Goal: Task Accomplishment & Management: Manage account settings

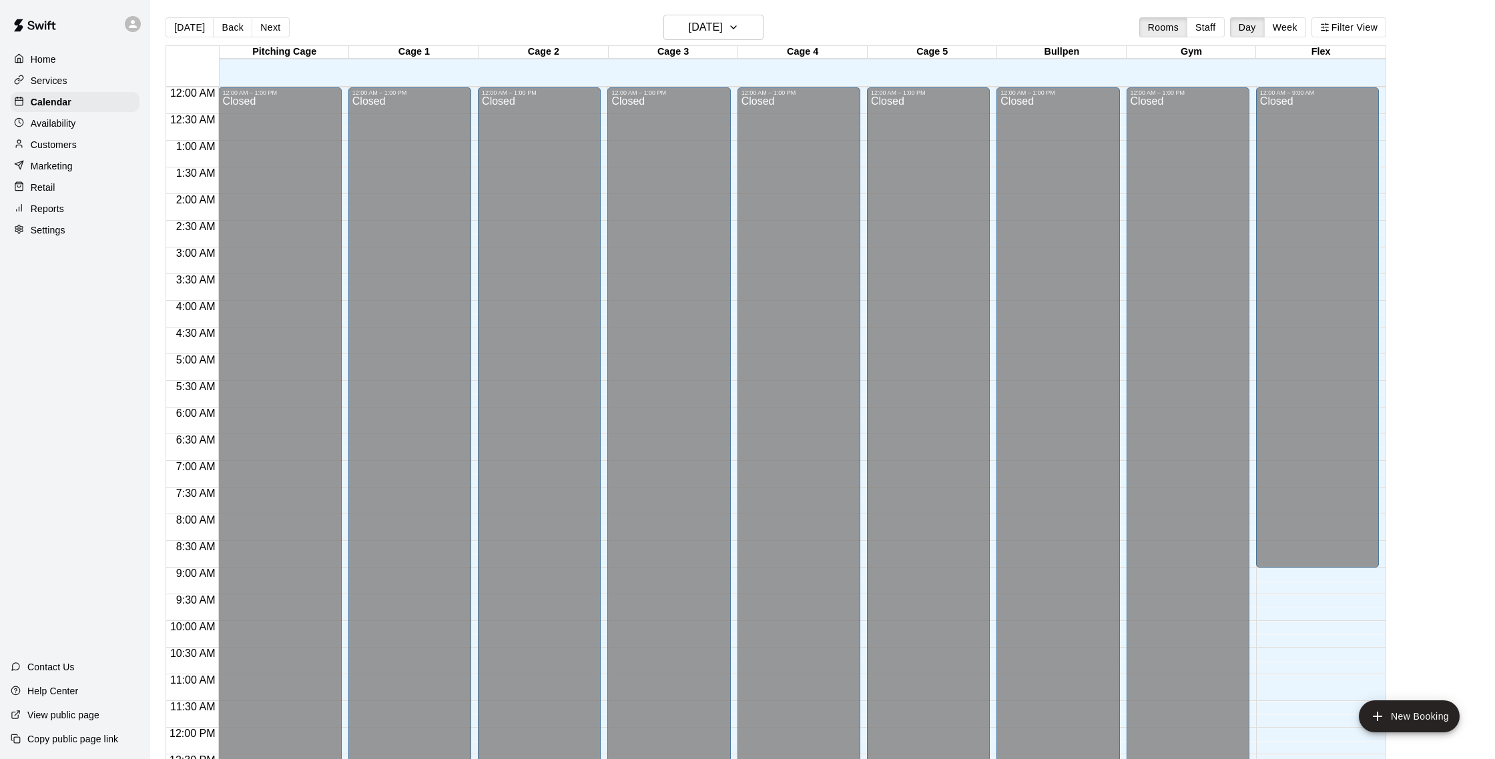
scroll to position [556, 0]
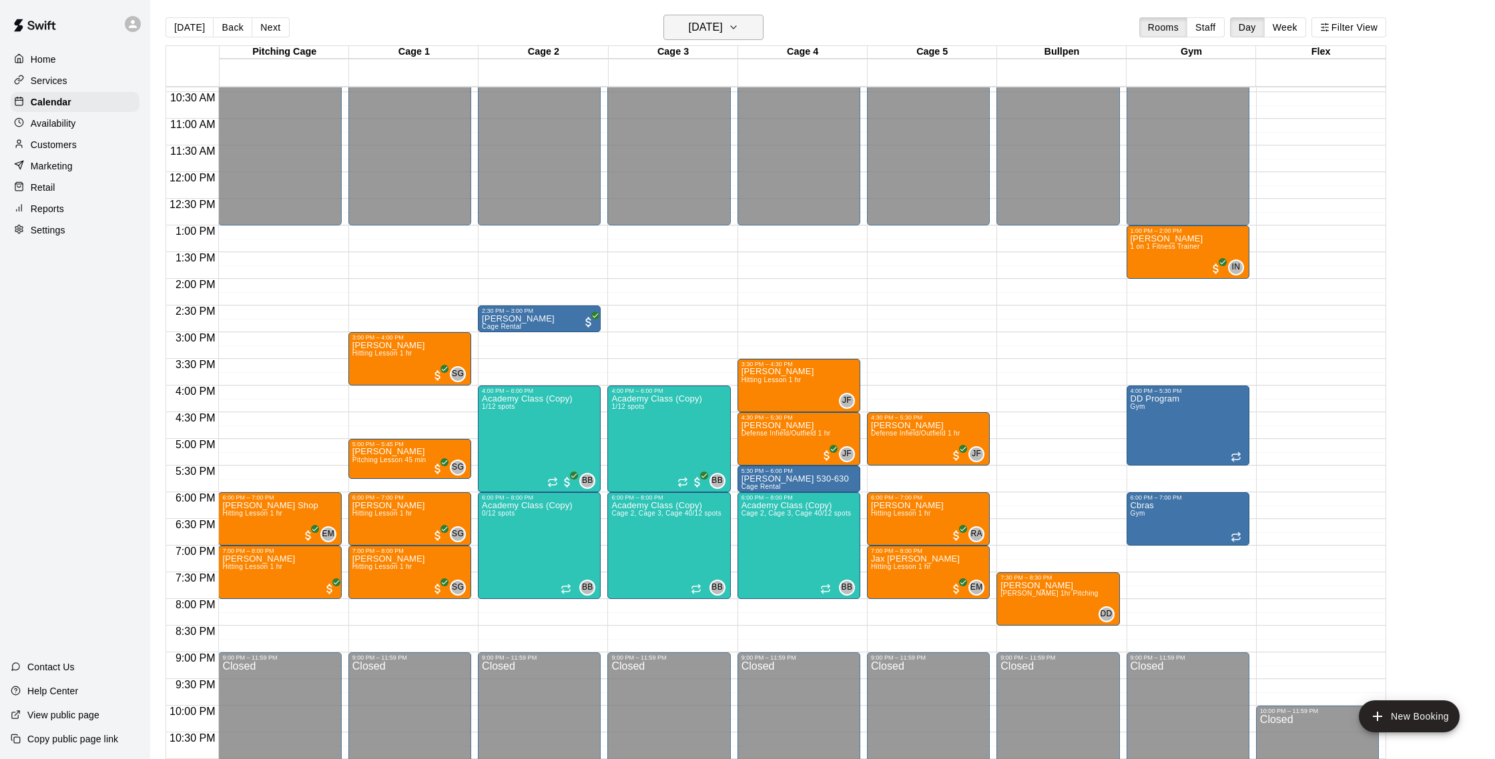
click at [723, 27] on h6 "[DATE]" at bounding box center [706, 27] width 34 height 19
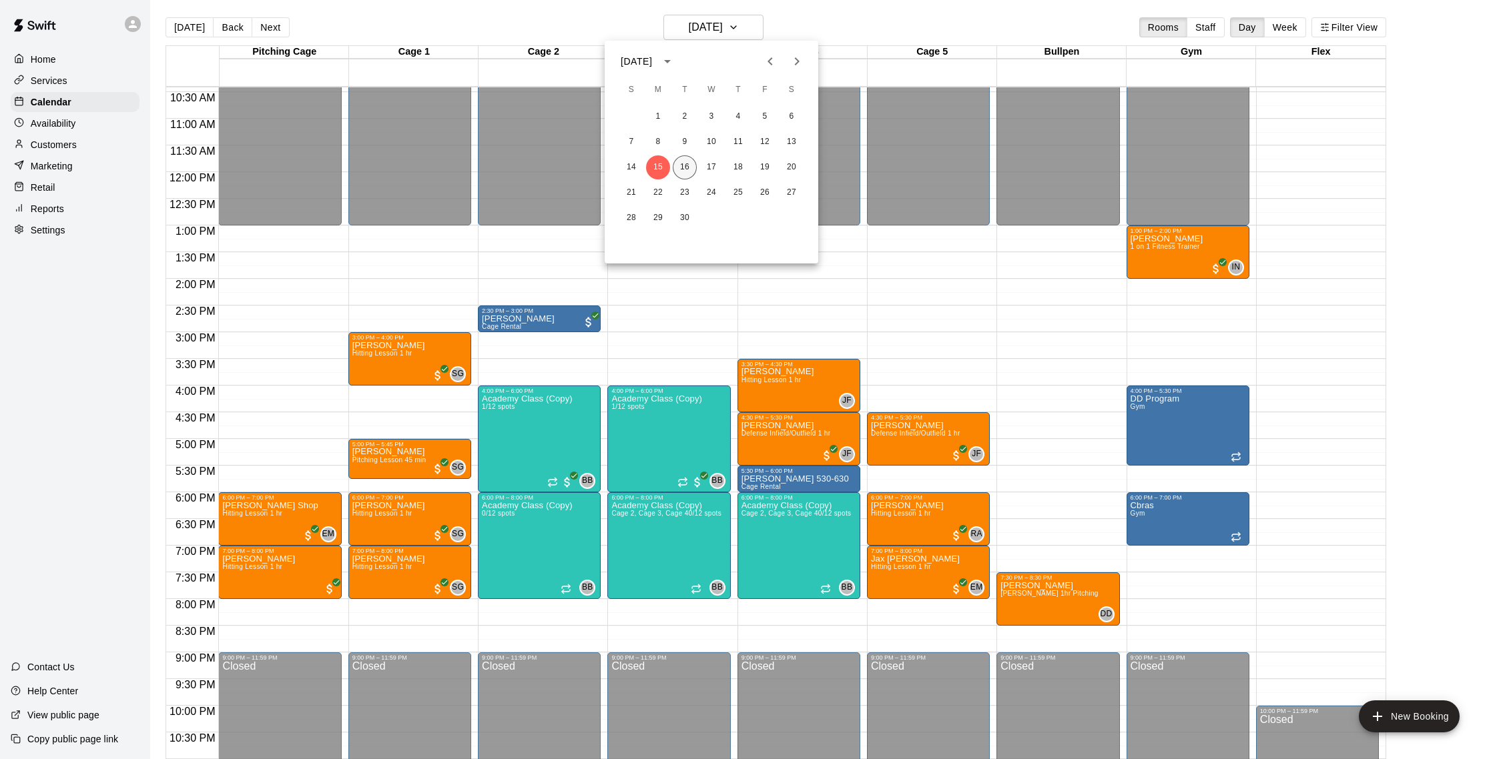
click at [687, 173] on button "16" at bounding box center [685, 167] width 24 height 24
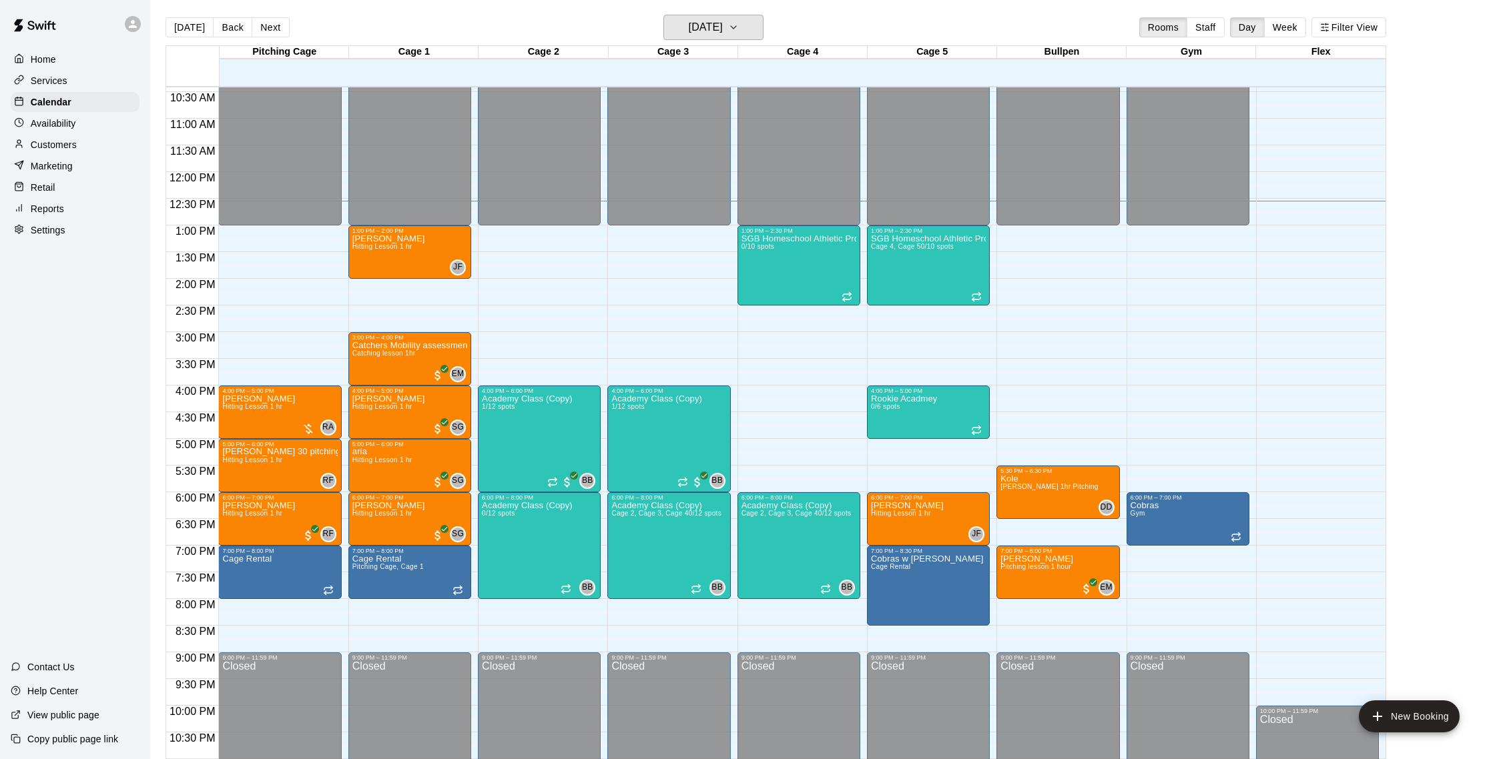
scroll to position [555, 0]
click at [697, 278] on div "12:00 AM – 1:00 PM Closed 4:00 PM – 6:00 PM Academy Class (Copy) 1/12 spots BB …" at bounding box center [668, 172] width 123 height 1281
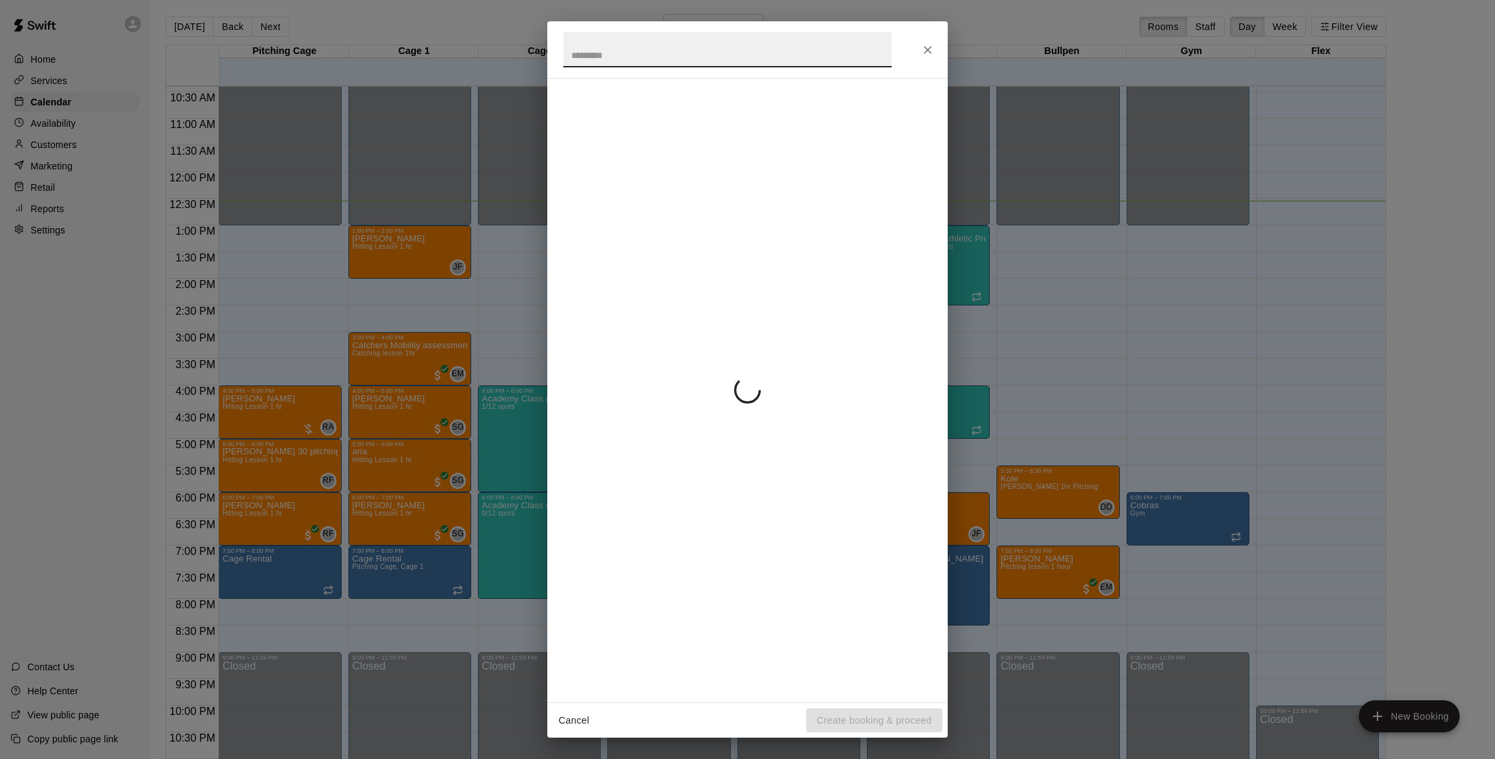
scroll to position [3, 0]
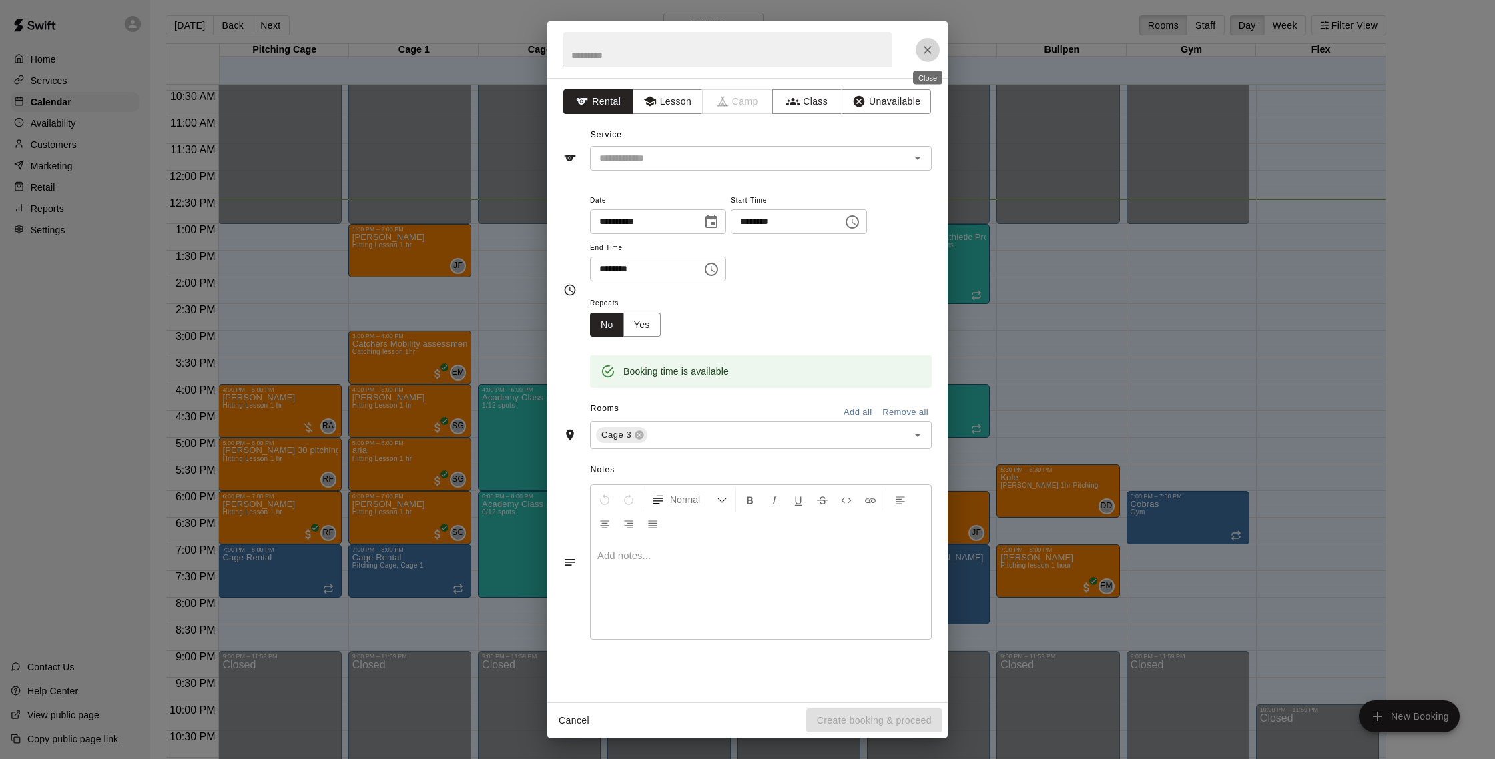
click at [923, 54] on icon "Close" at bounding box center [927, 49] width 13 height 13
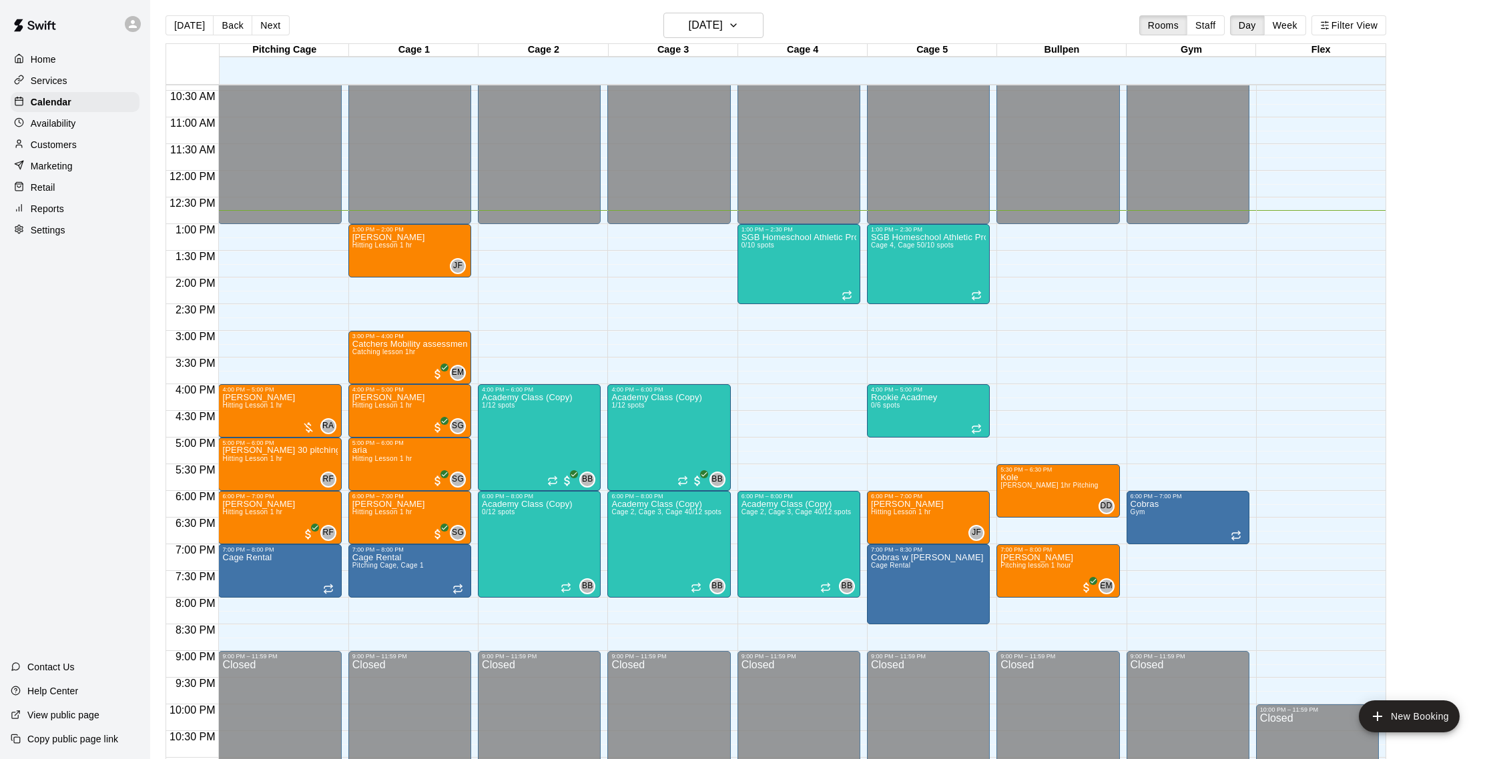
click at [110, 147] on div "Customers" at bounding box center [75, 145] width 129 height 20
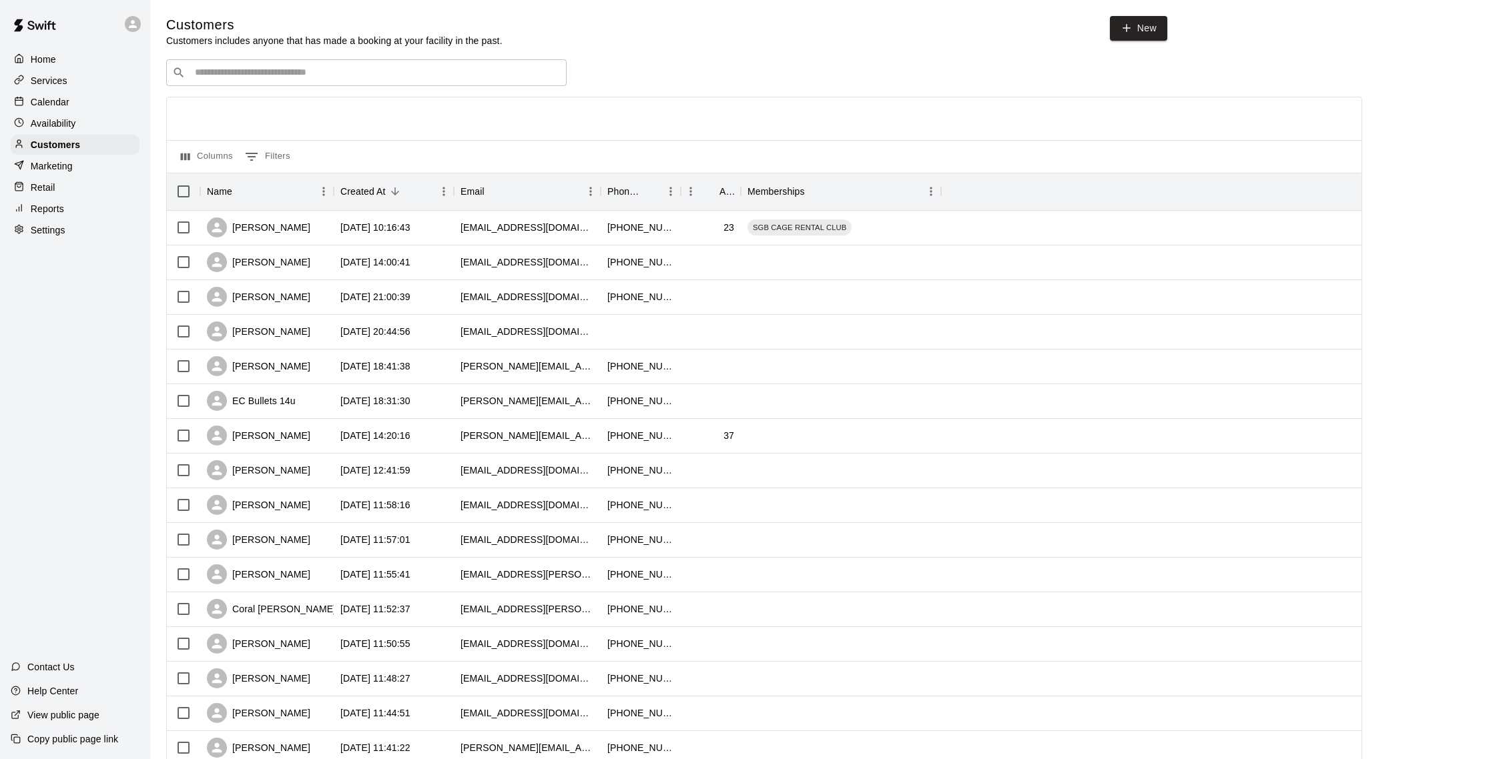
click at [225, 68] on input "Search customers by name or email" at bounding box center [376, 72] width 370 height 13
type input "******"
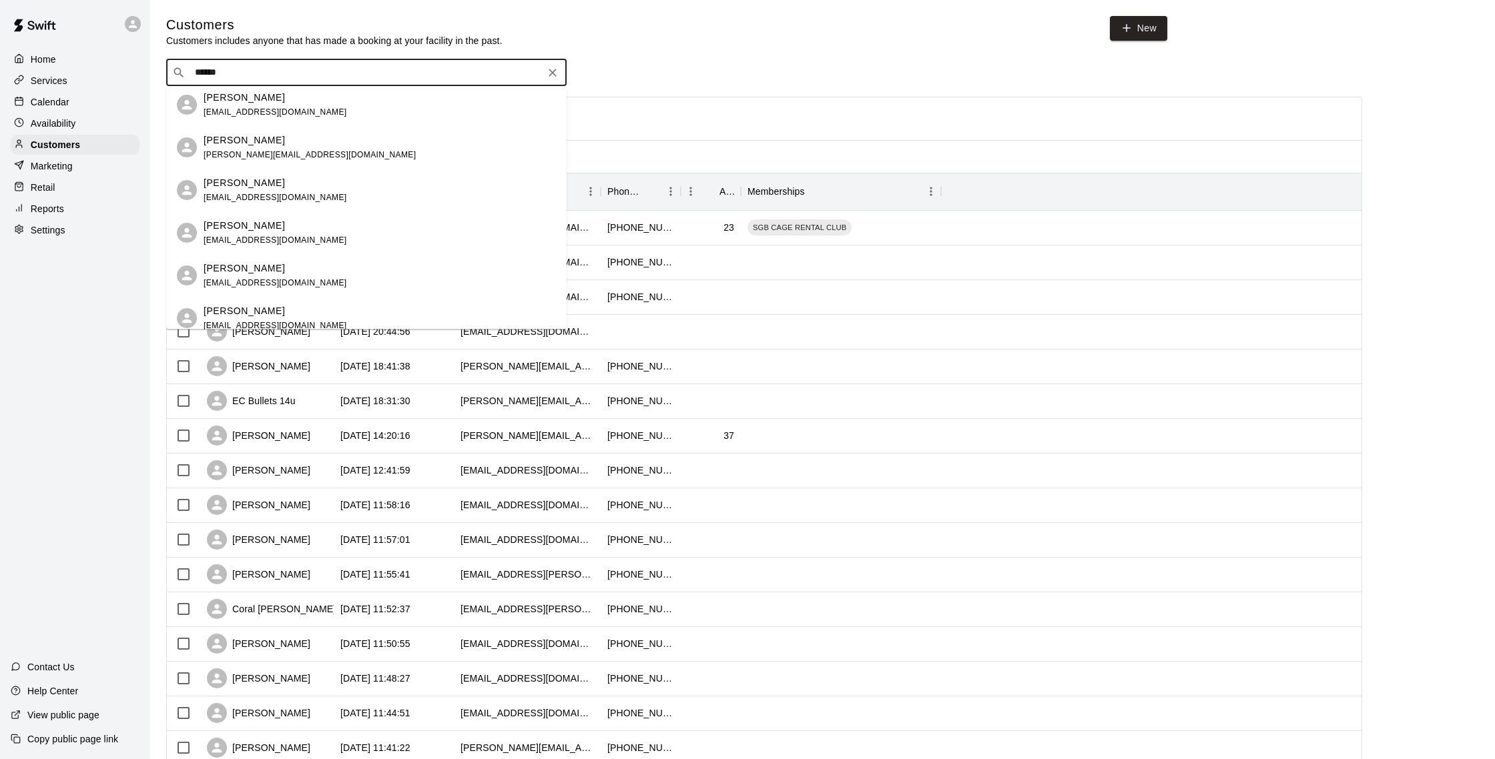
scroll to position [56, 0]
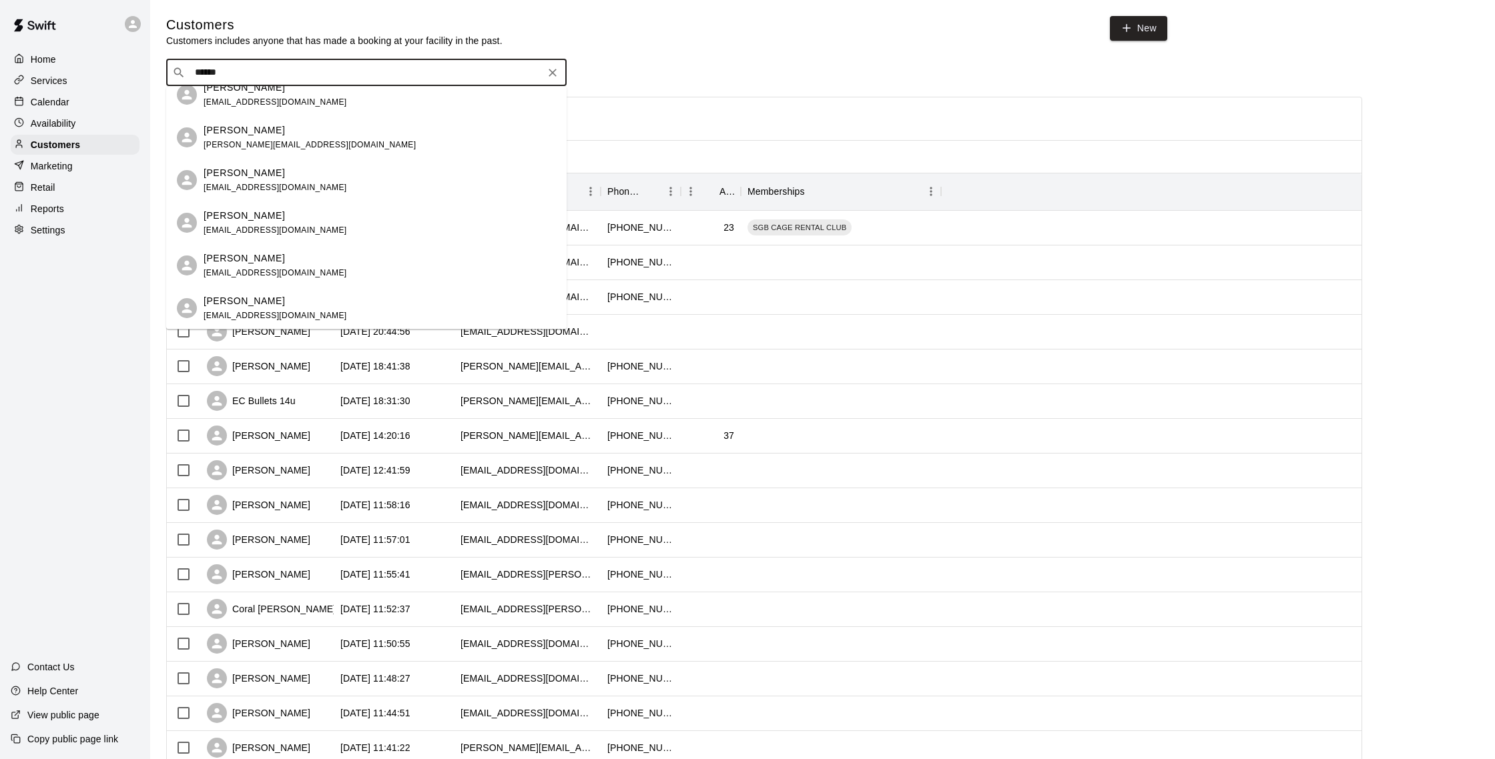
click at [472, 287] on div "[PERSON_NAME] [PERSON_NAME][EMAIL_ADDRESS][DOMAIN_NAME]" at bounding box center [366, 308] width 400 height 43
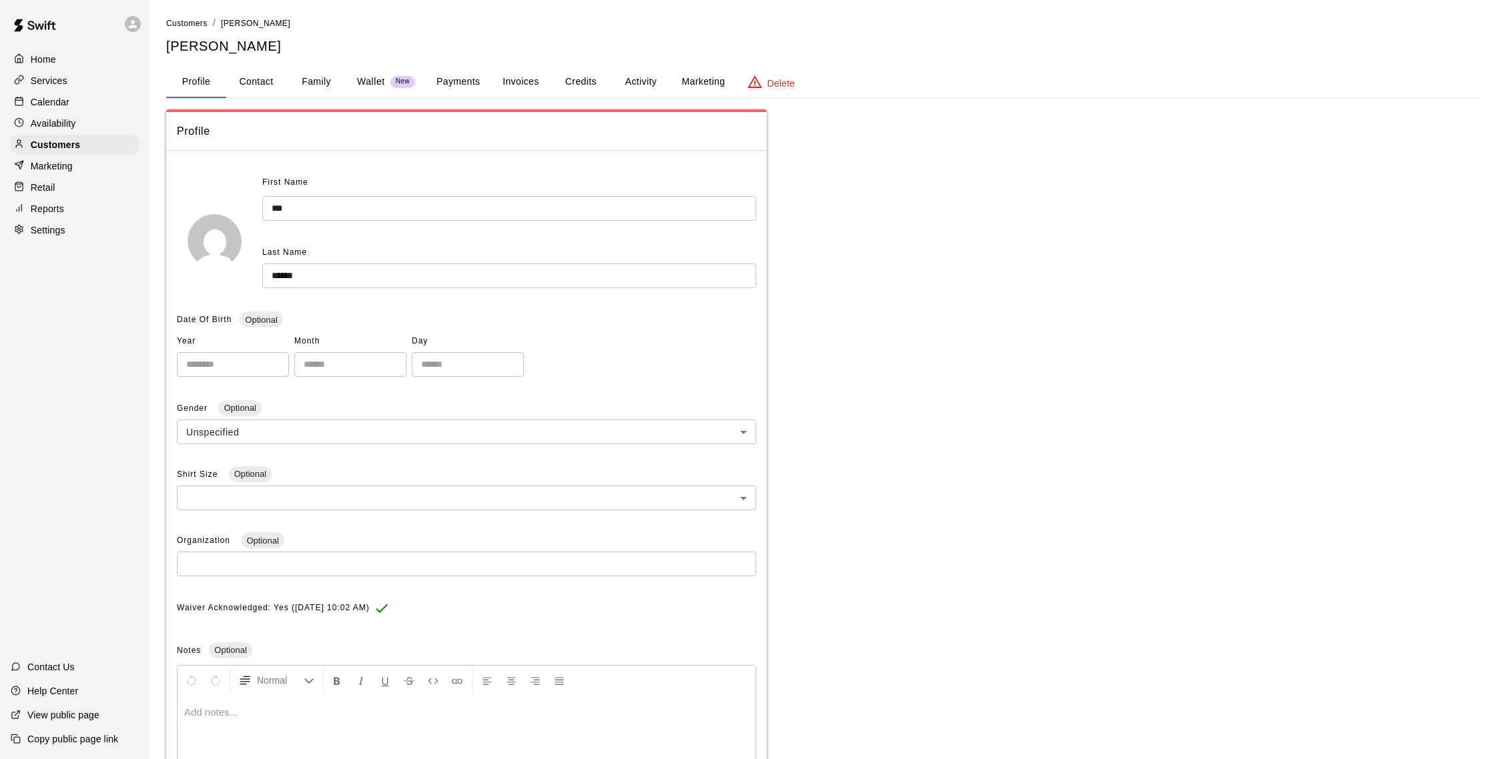
click at [574, 79] on button "Credits" at bounding box center [581, 82] width 60 height 32
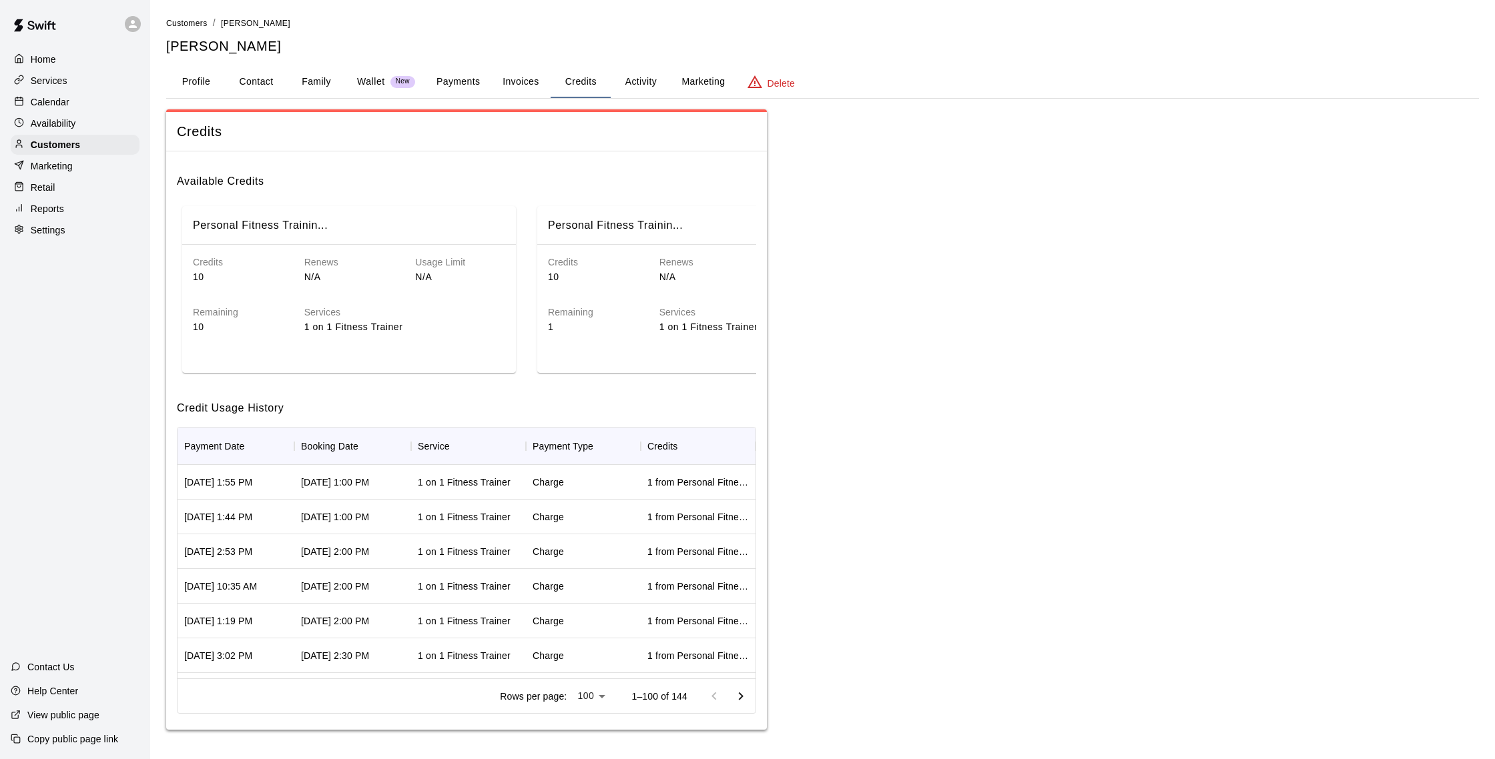
scroll to position [0, 1]
click at [110, 106] on div "Calendar" at bounding box center [75, 102] width 129 height 20
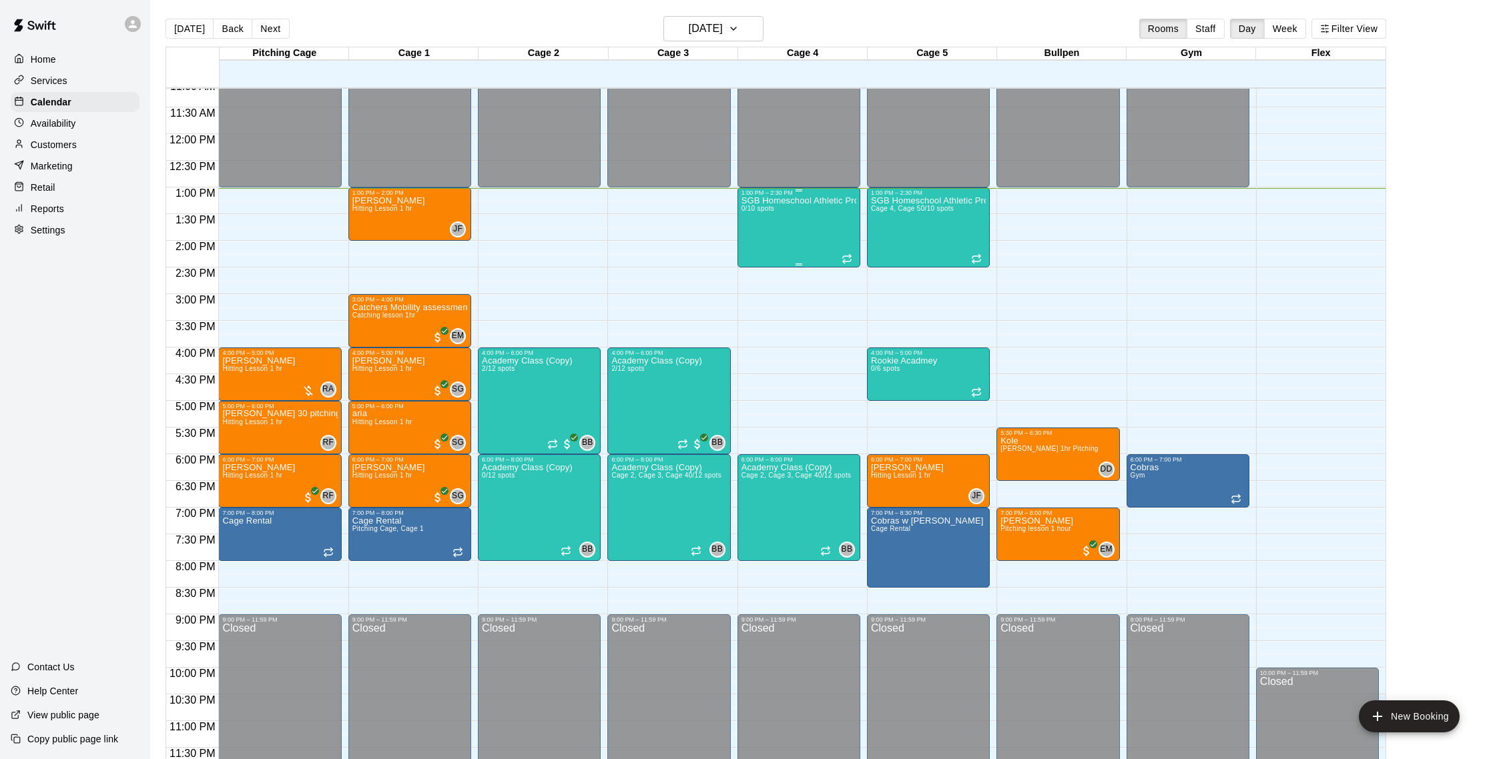
scroll to position [1, 0]
click at [827, 218] on div "SGB Homeschool Athletic Program 0/10 spots" at bounding box center [798, 575] width 115 height 759
click at [815, 202] on div at bounding box center [747, 379] width 1495 height 759
